Goal: Task Accomplishment & Management: Manage account settings

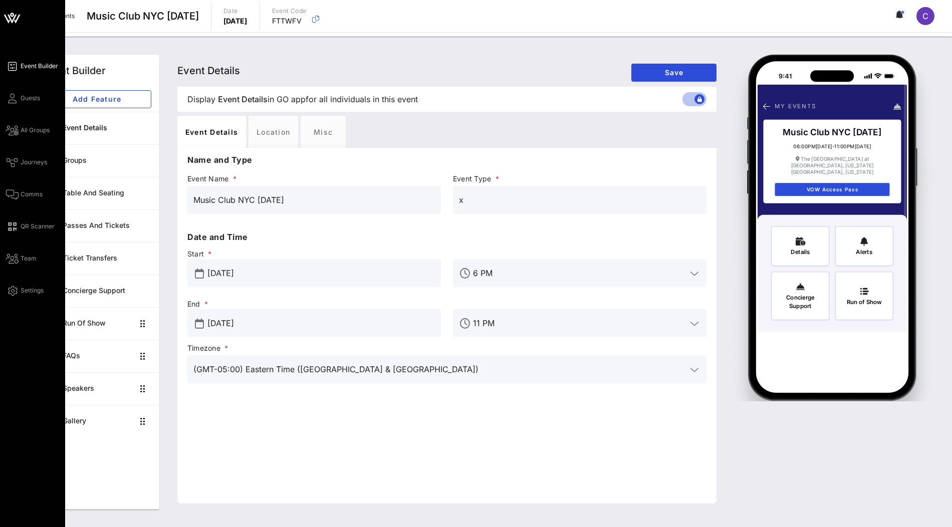
click at [6, 18] on icon at bounding box center [7, 19] width 6 height 9
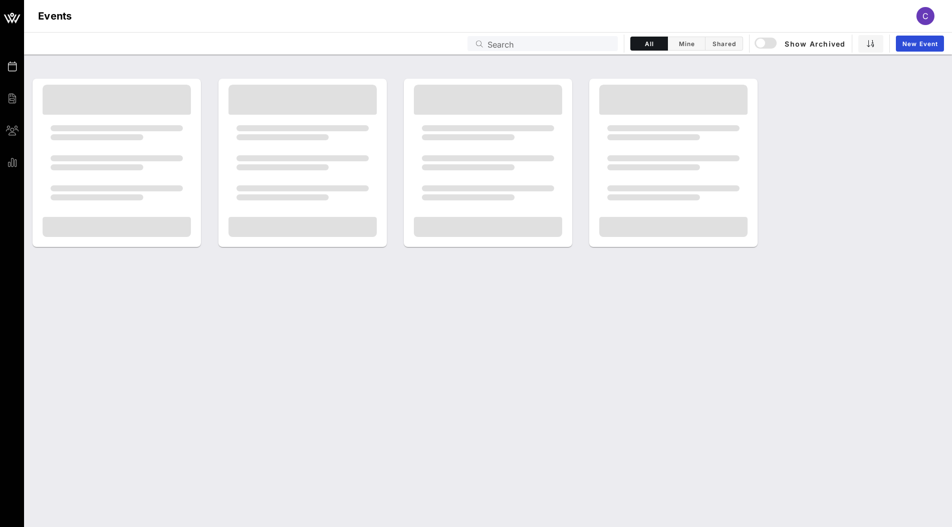
click at [567, 48] on input "Search" at bounding box center [550, 43] width 124 height 13
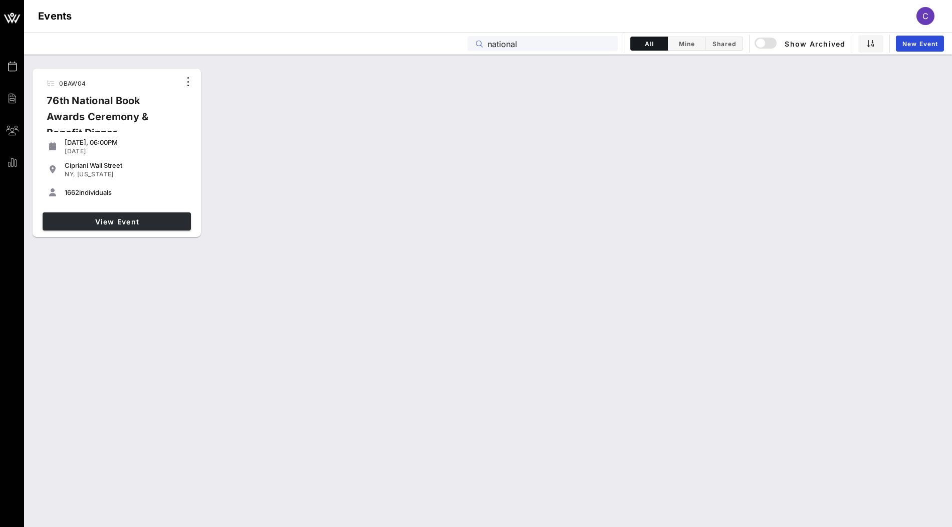
type input "national"
click at [161, 219] on span "View Event" at bounding box center [117, 222] width 140 height 9
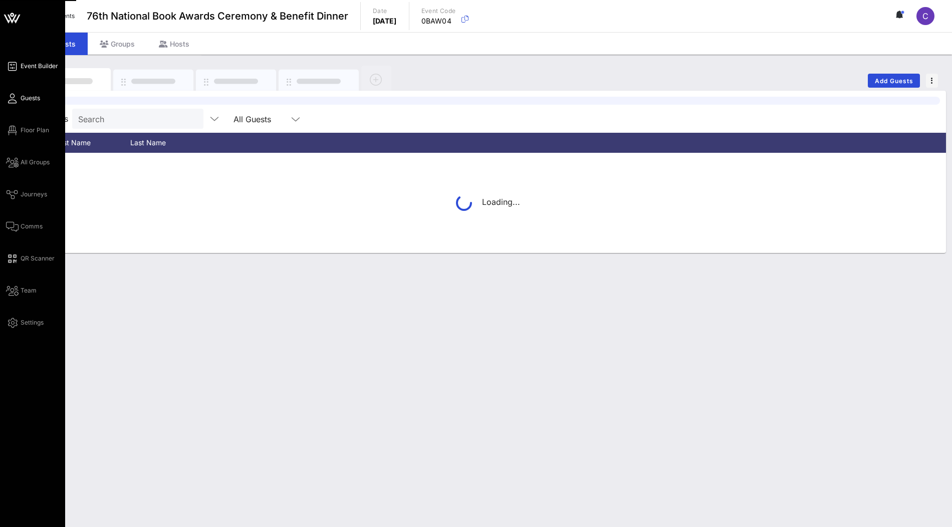
click at [32, 66] on span "Event Builder" at bounding box center [40, 66] width 38 height 9
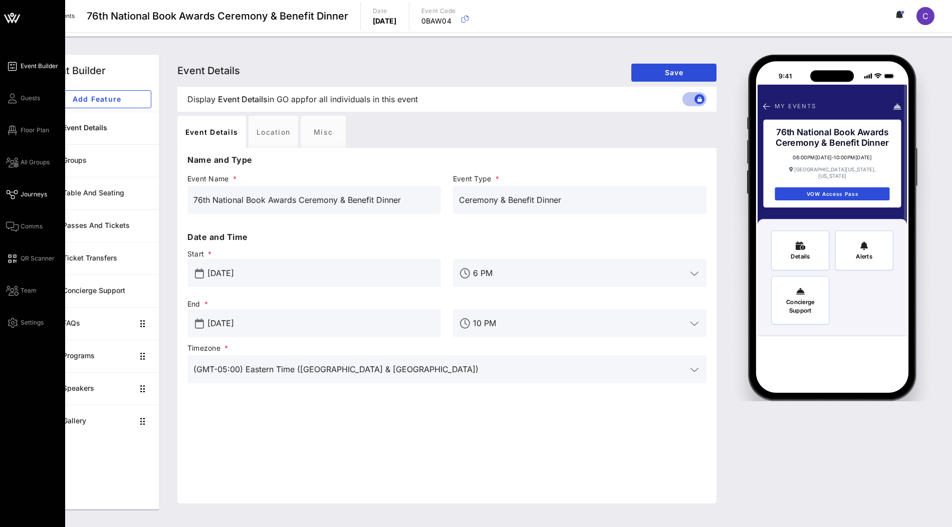
click at [21, 192] on span "Journeys" at bounding box center [34, 194] width 27 height 9
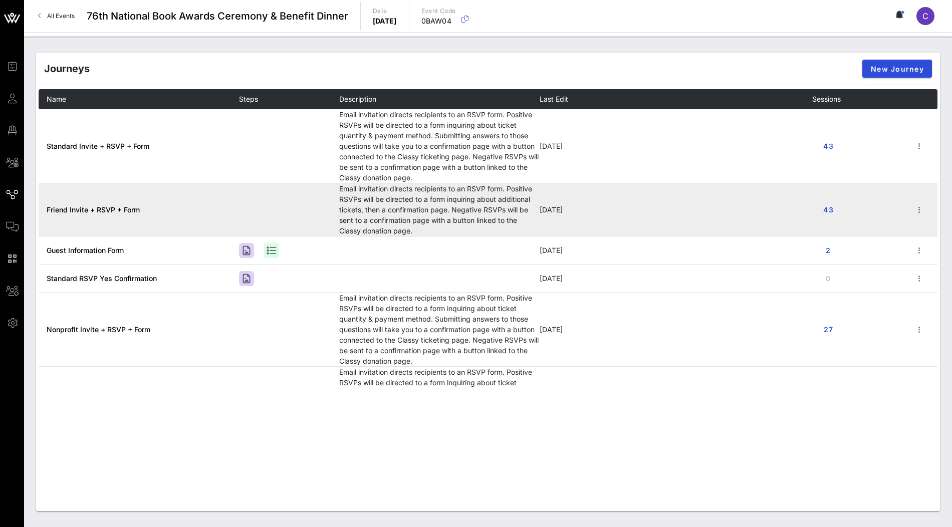
click at [115, 211] on span "Friend Invite + RSVP + Form" at bounding box center [93, 209] width 93 height 9
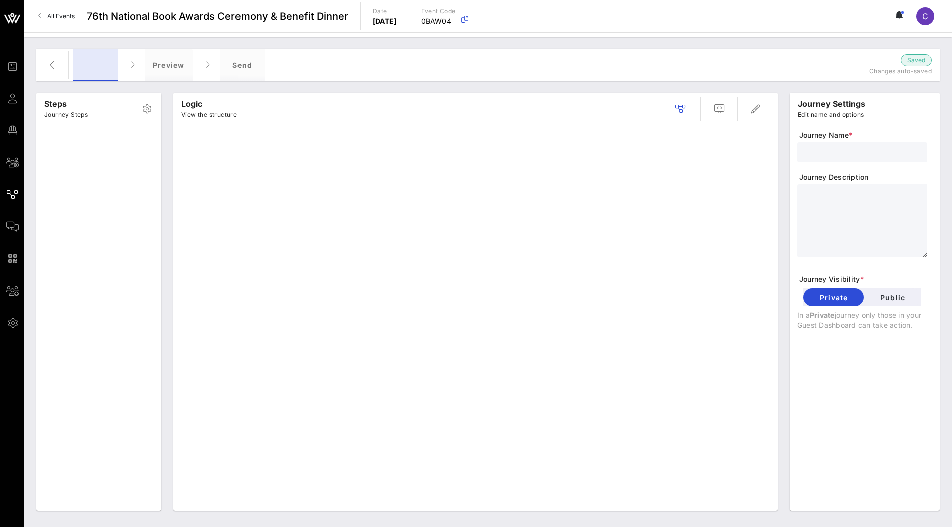
type input "Friend Invite + RSVP + Form"
type textarea "**********"
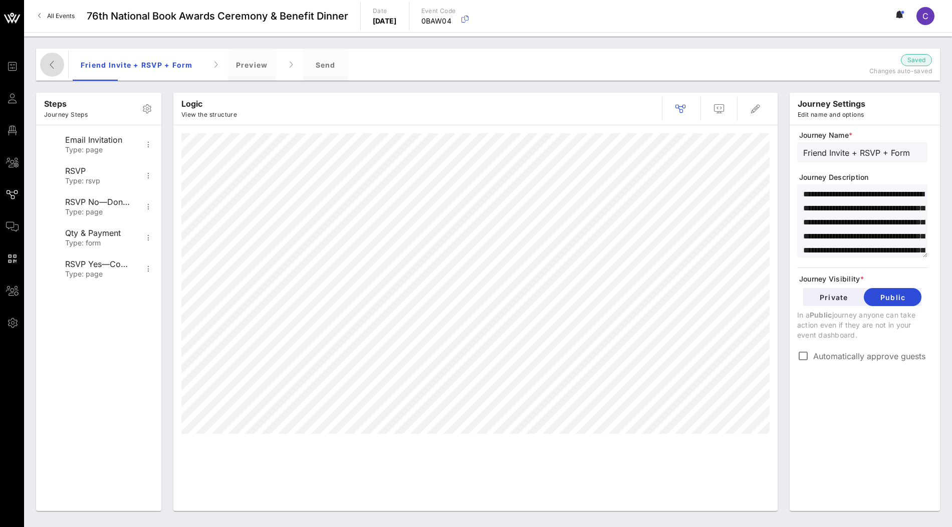
click at [56, 70] on icon "button" at bounding box center [52, 65] width 12 height 12
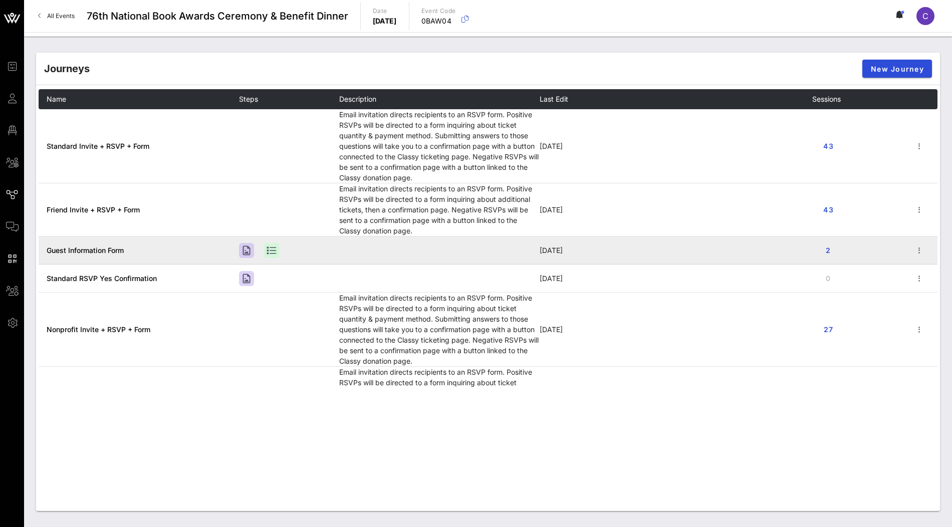
click at [74, 255] on td "Guest Information Form" at bounding box center [139, 251] width 200 height 28
click at [91, 250] on span "Guest Information Form" at bounding box center [85, 250] width 77 height 9
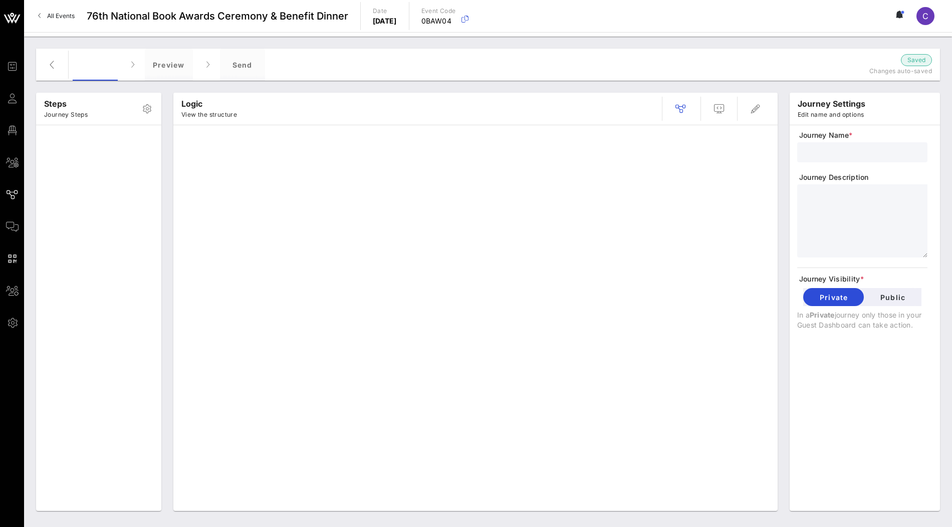
type input "Guest Information Form"
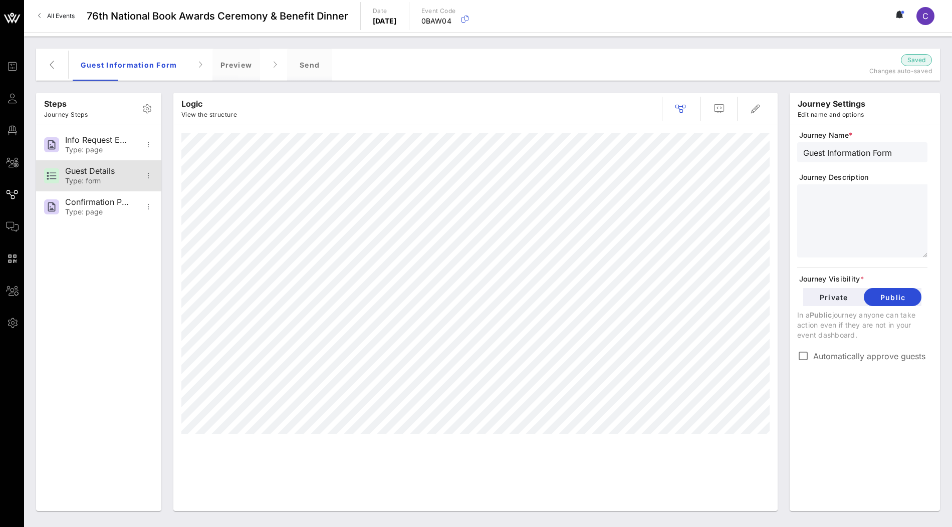
click at [108, 181] on div "Type: form" at bounding box center [98, 181] width 66 height 9
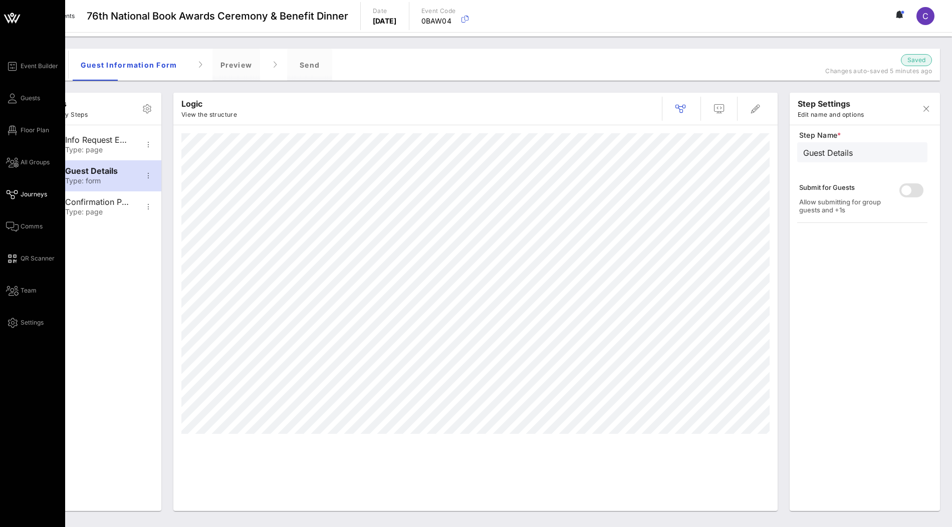
click at [15, 26] on icon at bounding box center [12, 18] width 24 height 24
